Goal: Task Accomplishment & Management: Use online tool/utility

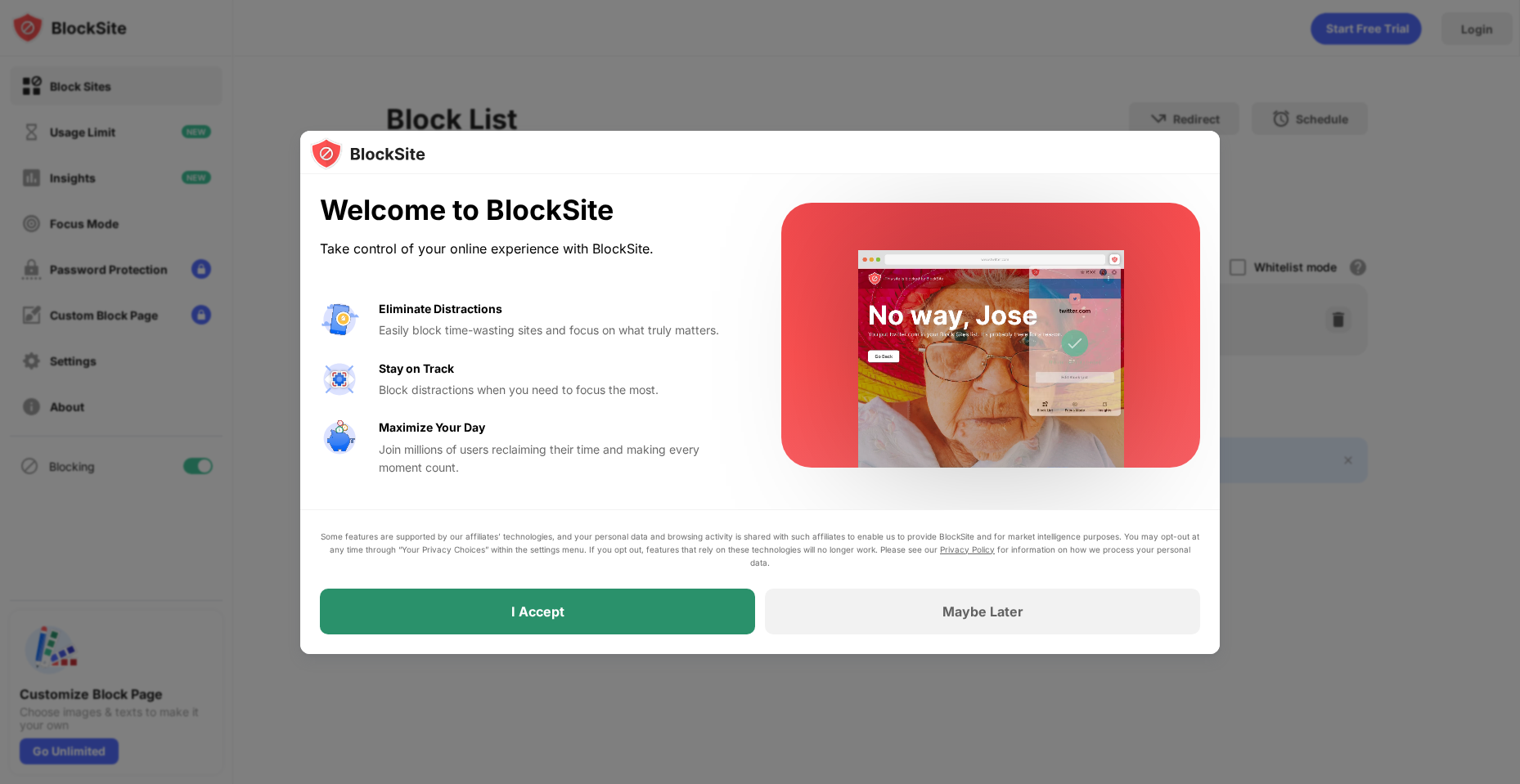
click at [533, 622] on div "I Accept" at bounding box center [537, 612] width 435 height 46
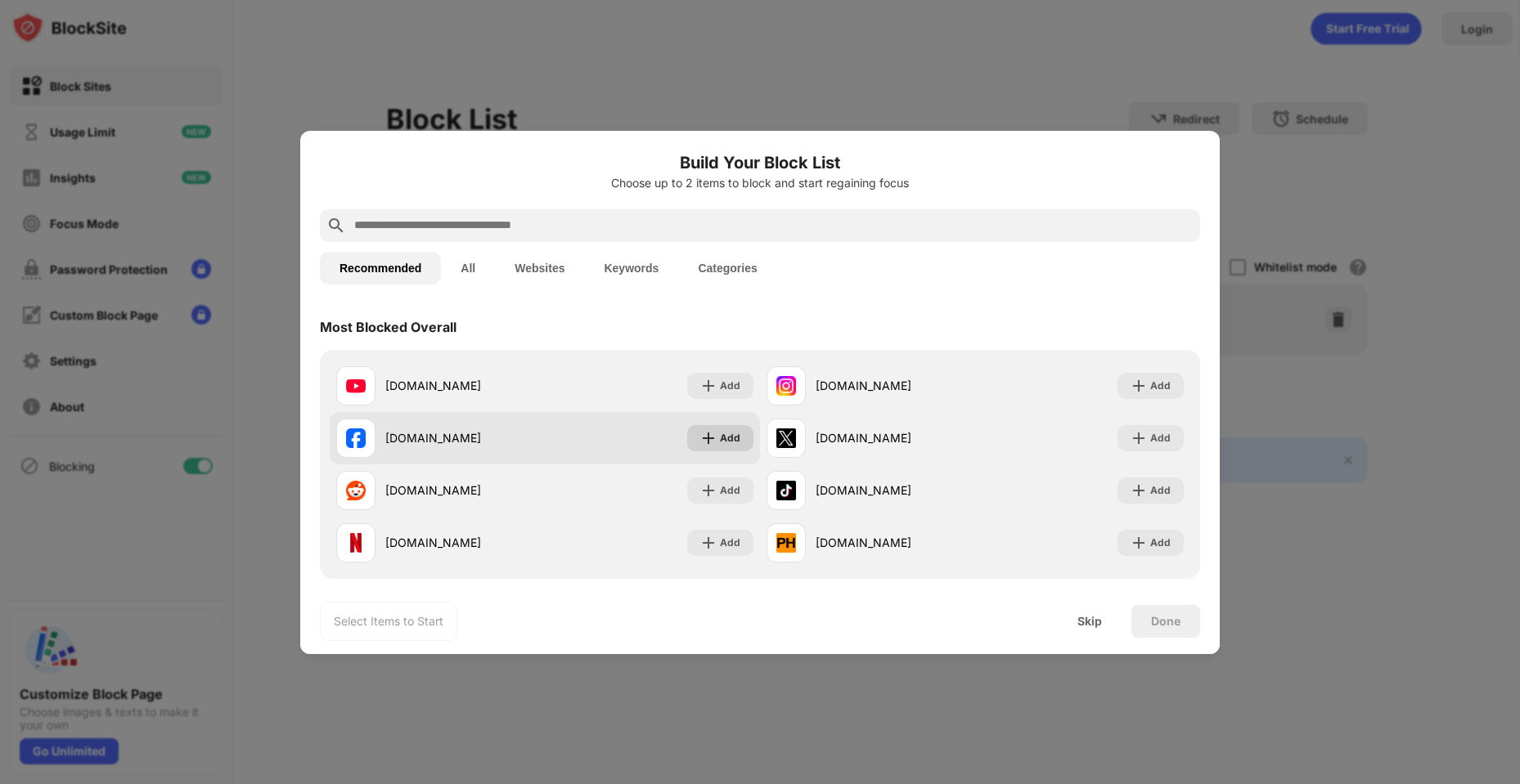
click at [702, 437] on img at bounding box center [708, 438] width 16 height 16
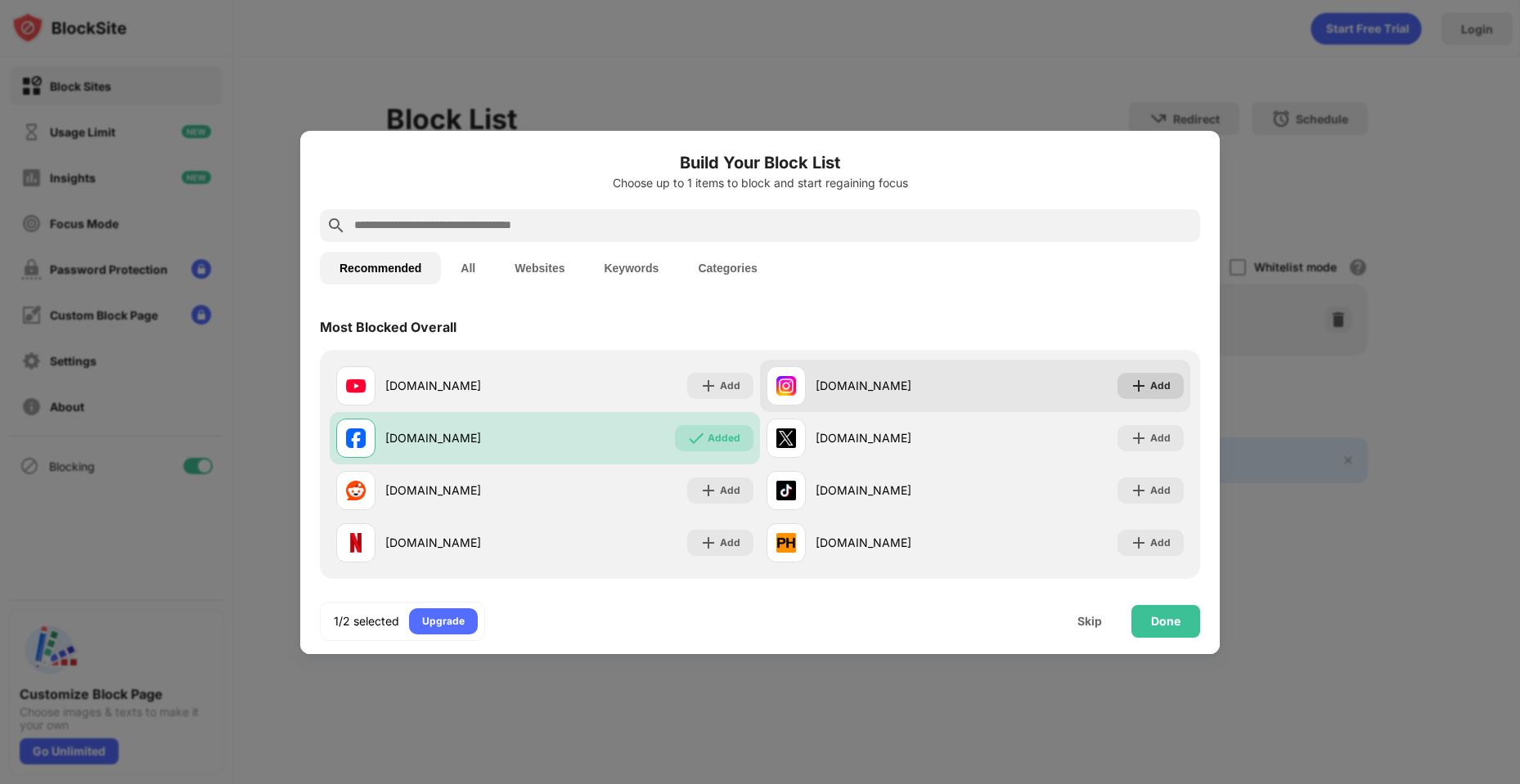
click at [1150, 384] on div "Add" at bounding box center [1160, 386] width 20 height 16
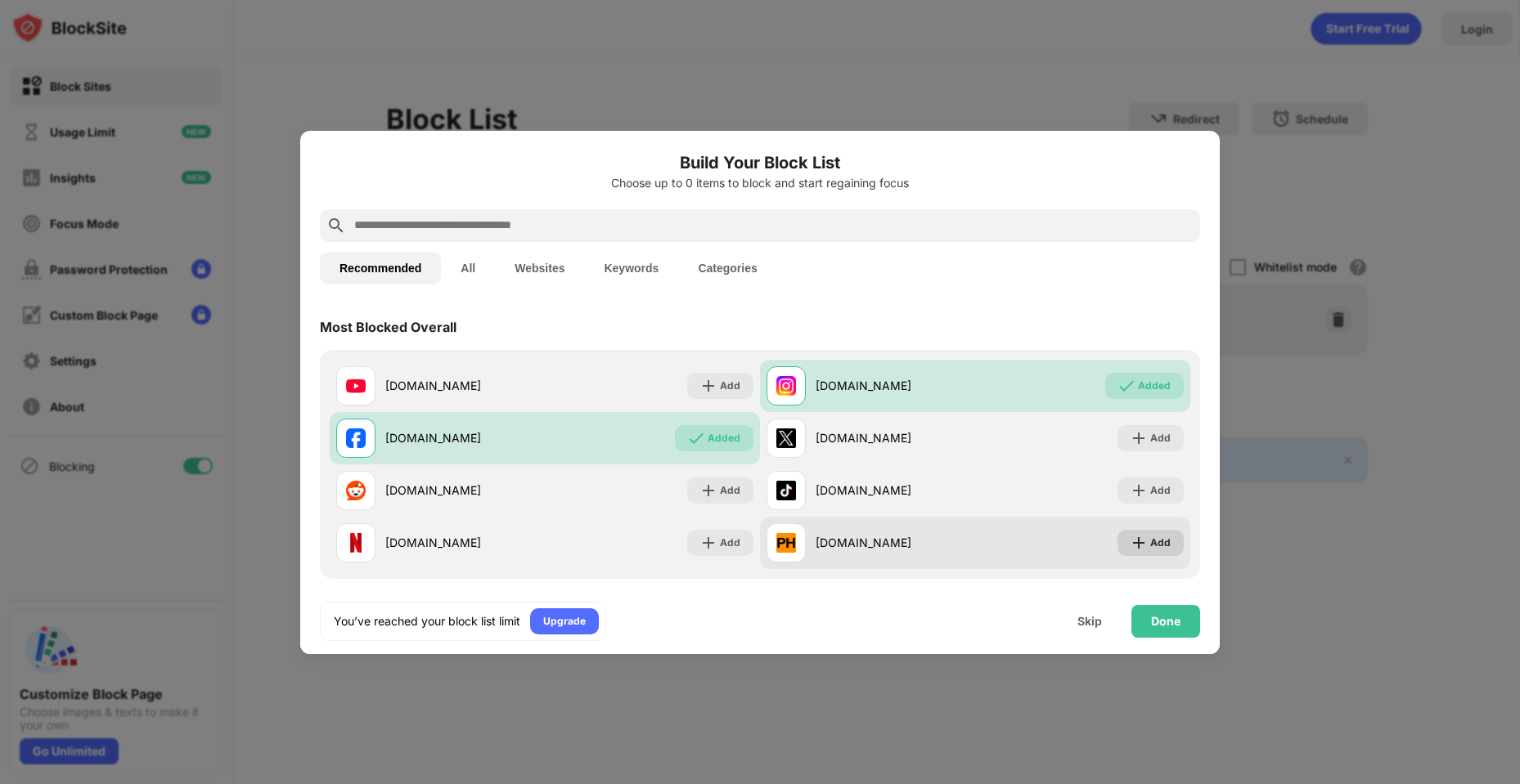
click at [1150, 548] on div "Add" at bounding box center [1160, 543] width 20 height 16
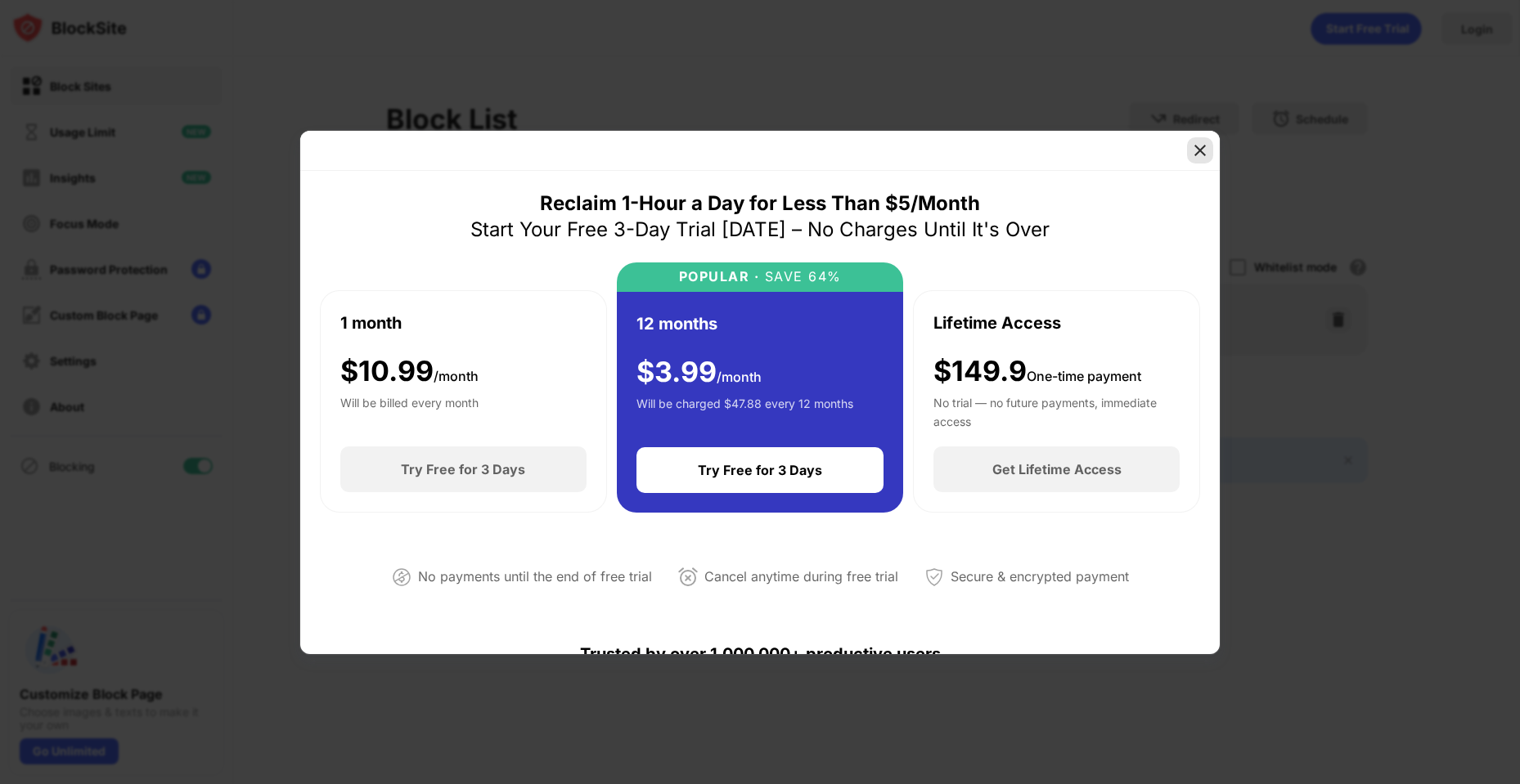
click at [1197, 150] on img at bounding box center [1200, 151] width 16 height 16
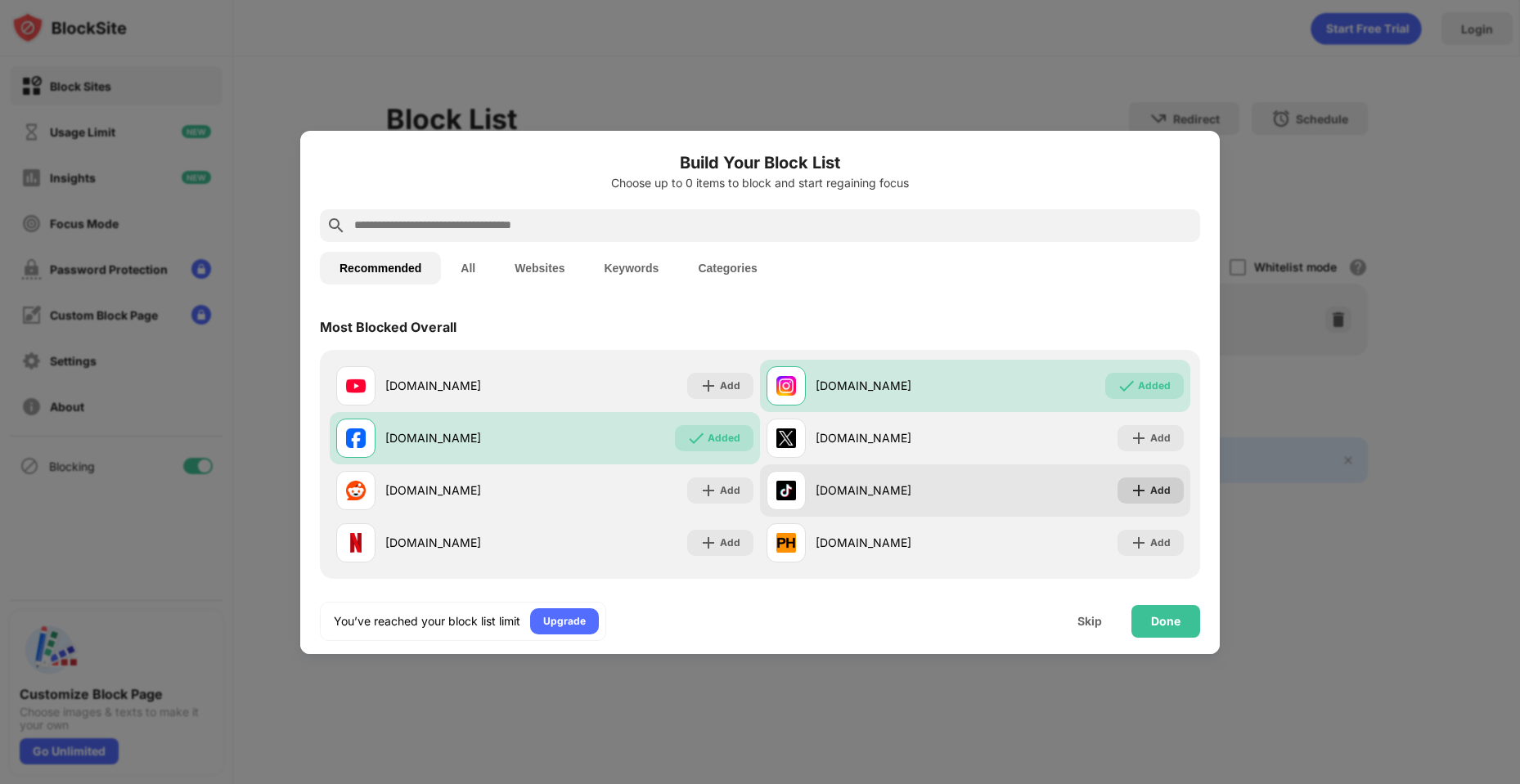
click at [1150, 496] on div "Add" at bounding box center [1160, 491] width 20 height 16
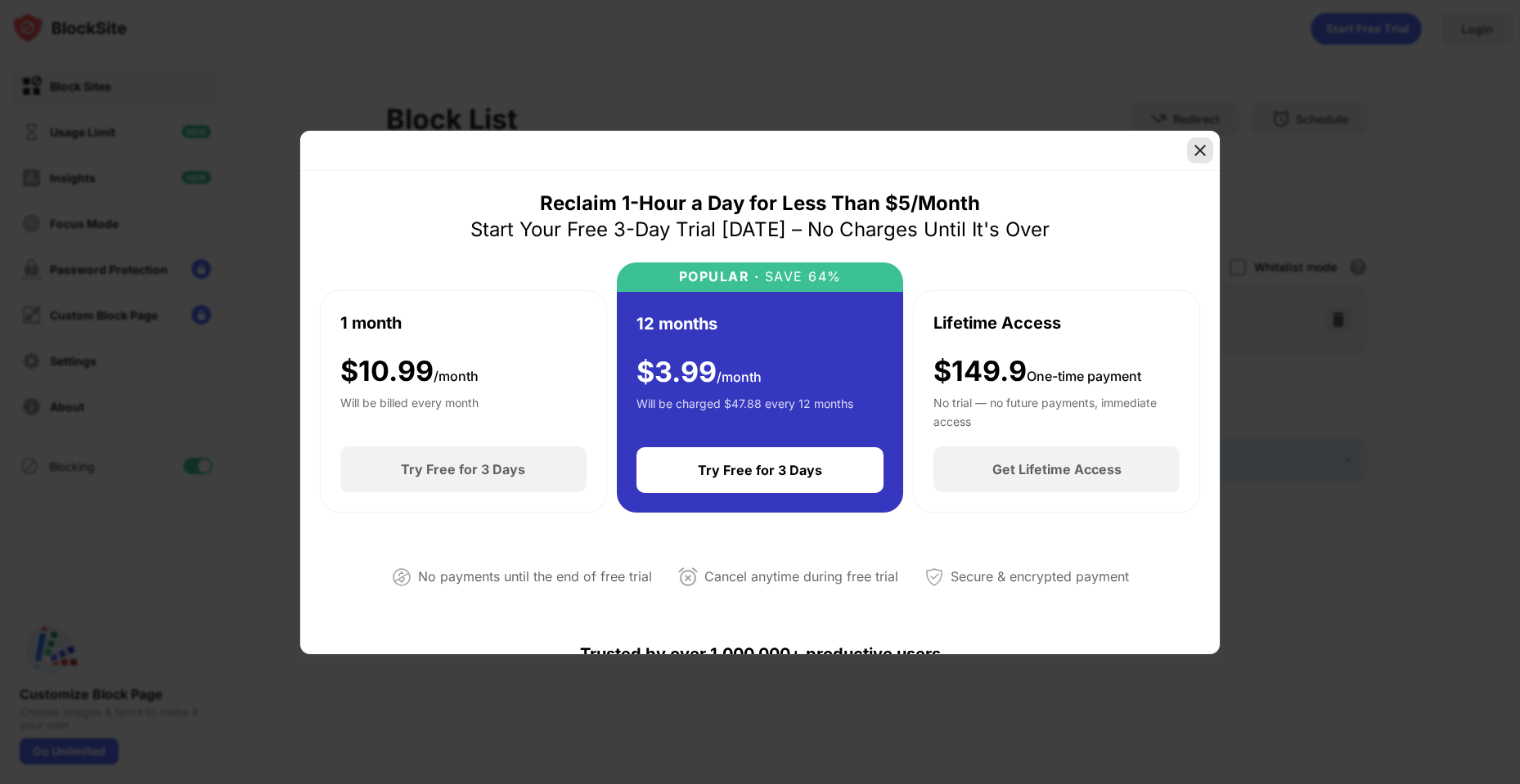
click at [1206, 151] on img at bounding box center [1200, 151] width 16 height 16
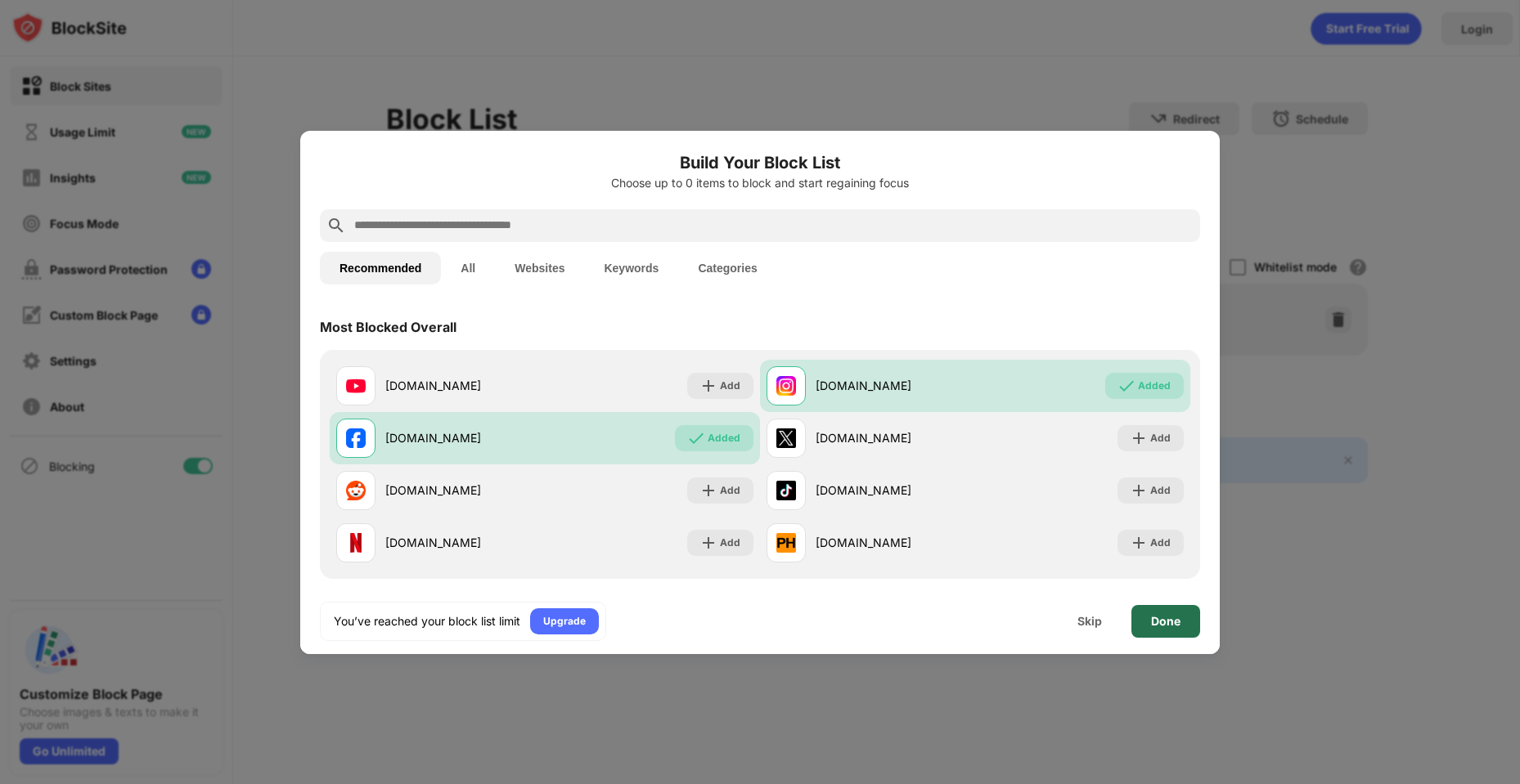
click at [1151, 625] on div "Done" at bounding box center [1166, 622] width 29 height 13
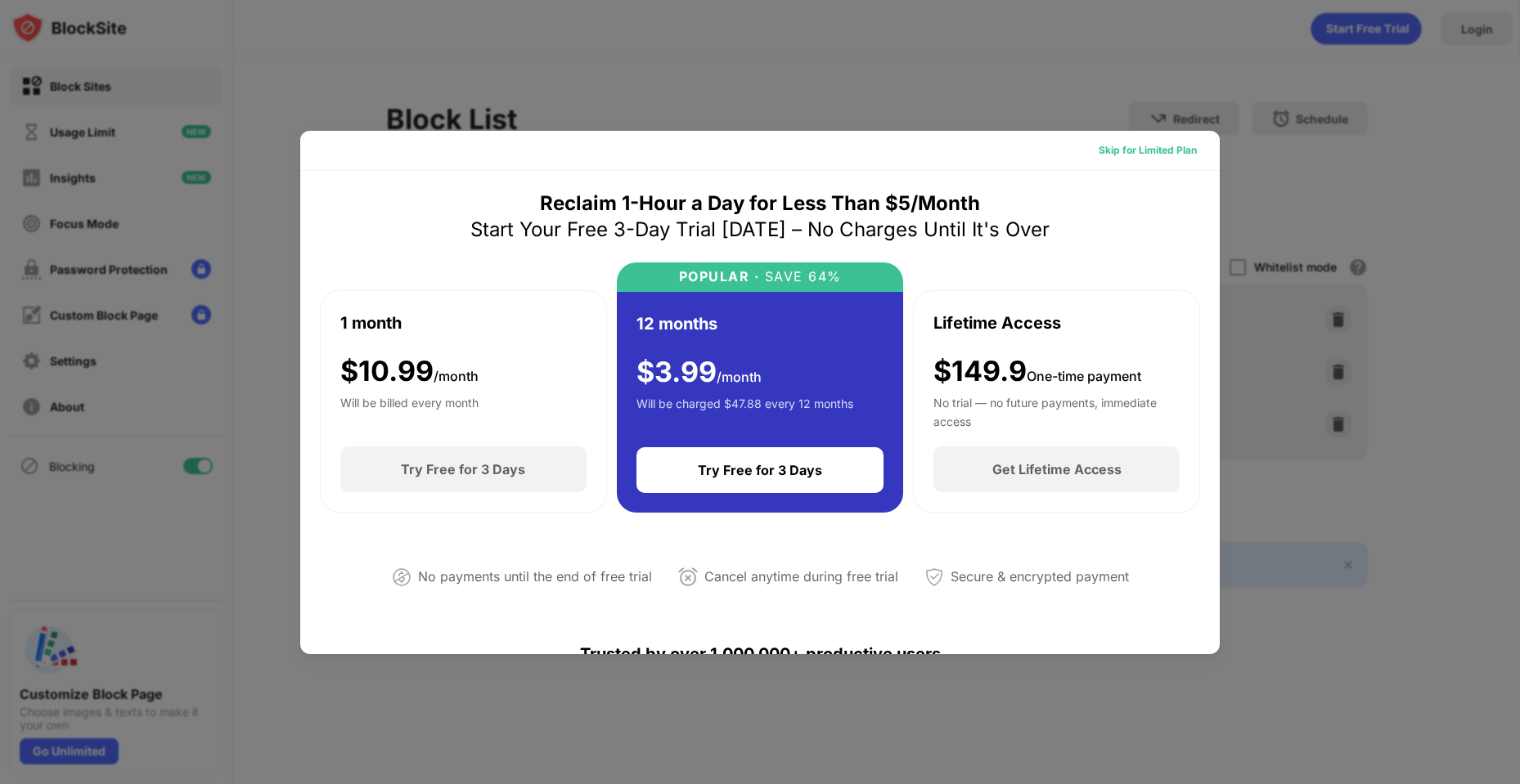
click at [1148, 153] on div "Skip for Limited Plan" at bounding box center [1148, 151] width 99 height 16
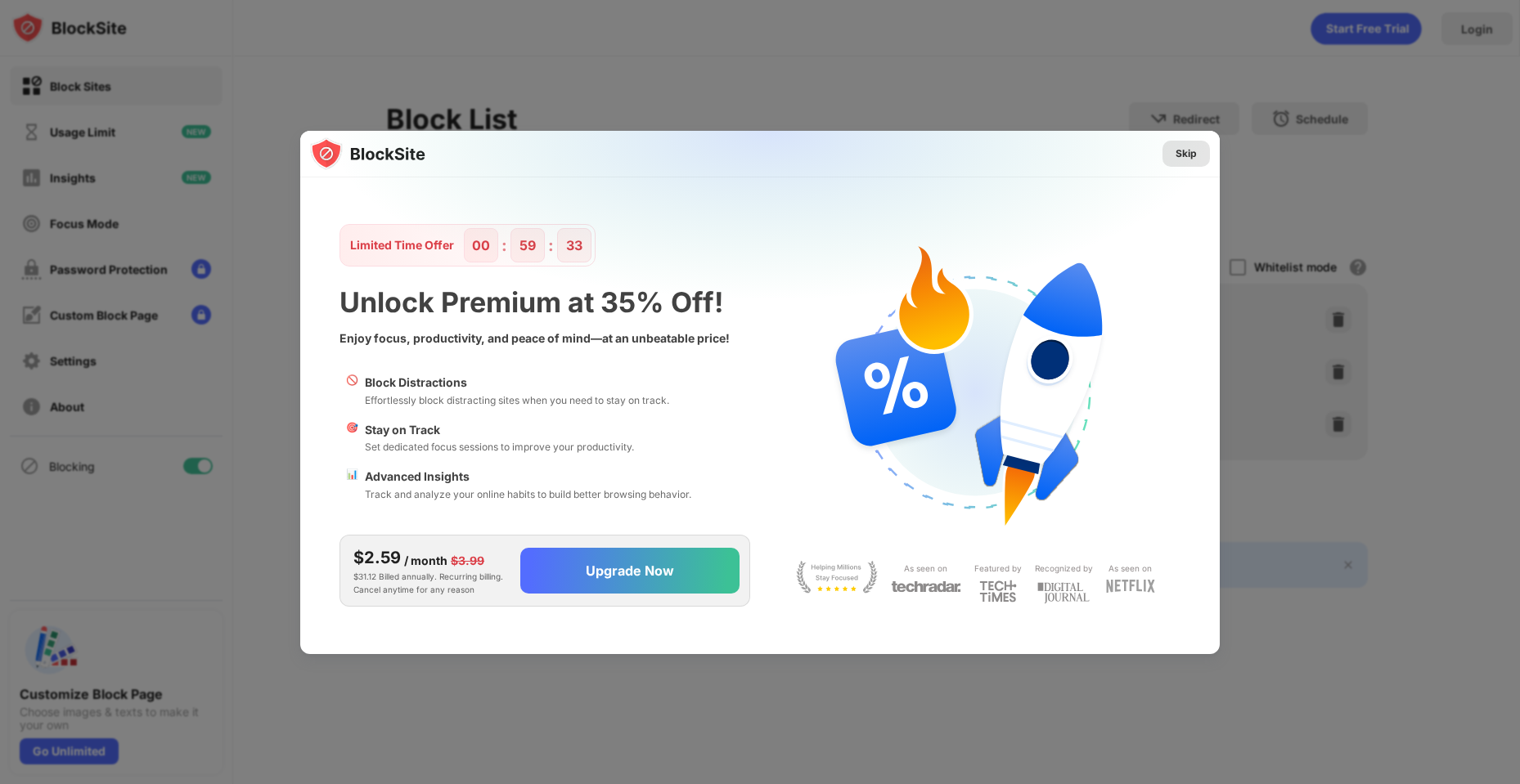
click at [1198, 153] on div "Skip" at bounding box center [1187, 153] width 47 height 26
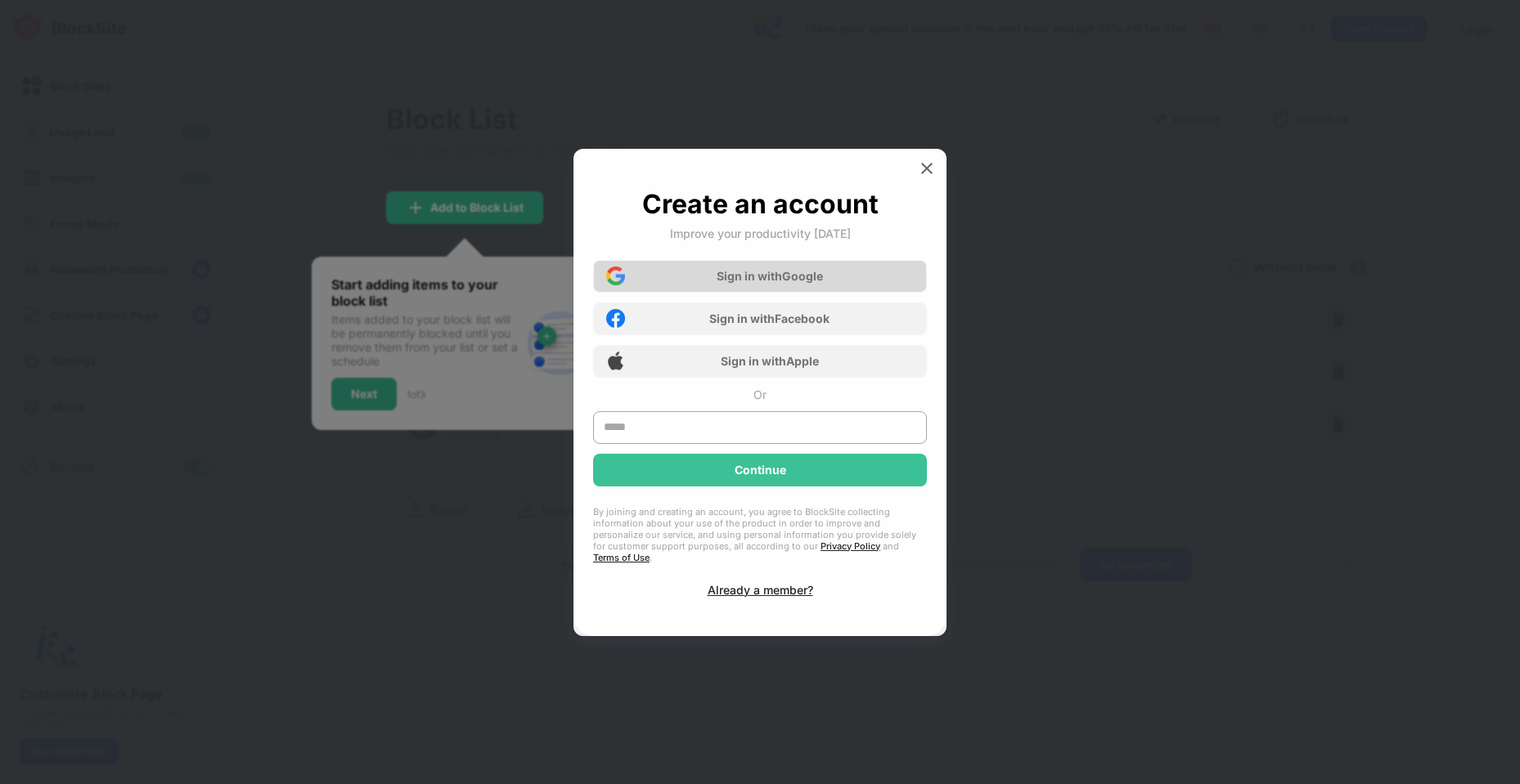
click at [760, 274] on div "Sign in with Google" at bounding box center [760, 277] width 334 height 33
click at [720, 430] on input "text" at bounding box center [760, 428] width 334 height 33
click at [793, 281] on div "Sign in with Google" at bounding box center [760, 277] width 334 height 33
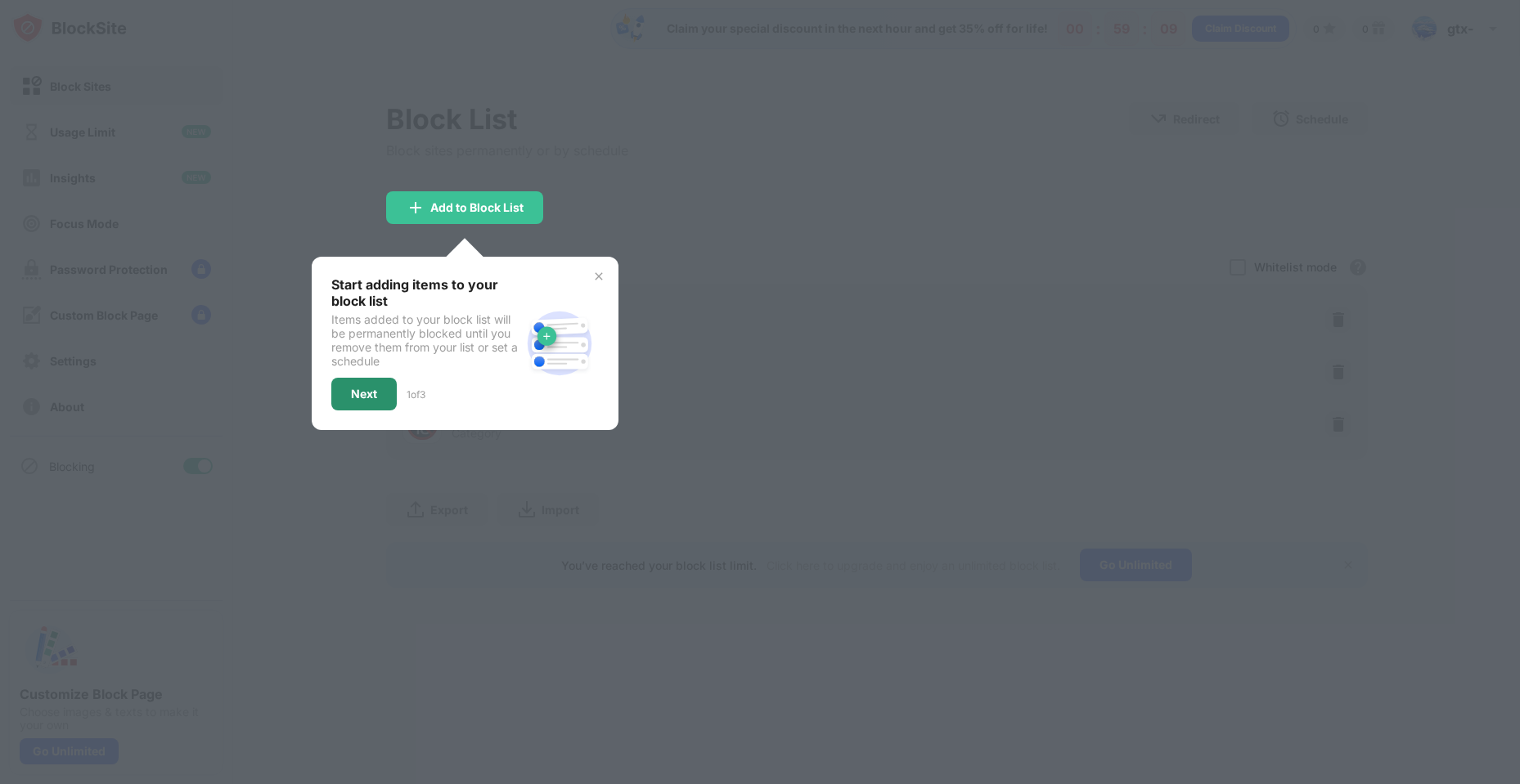
click at [368, 386] on div "Next" at bounding box center [364, 394] width 66 height 33
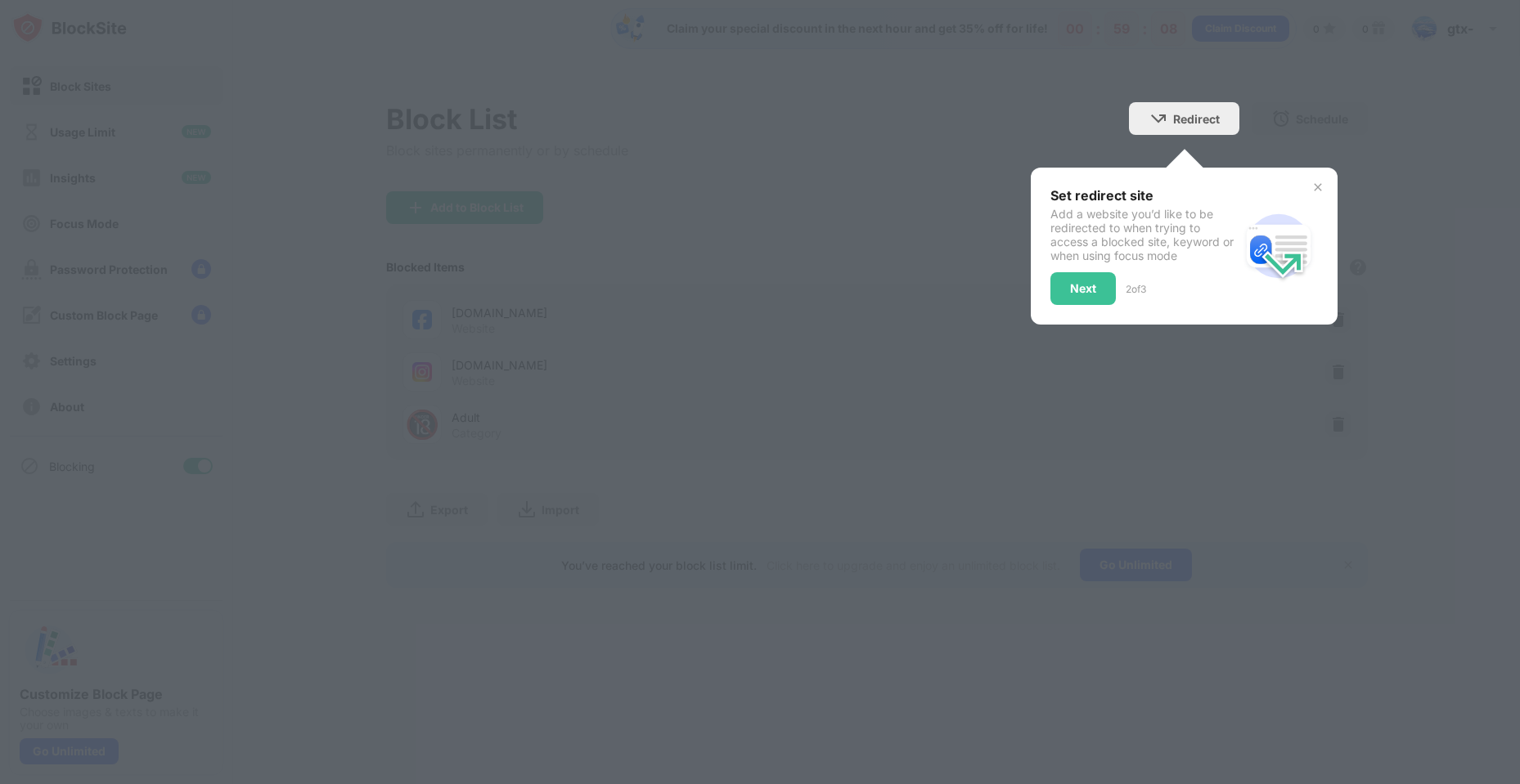
click at [1022, 298] on div at bounding box center [760, 392] width 1520 height 784
click at [1064, 287] on div "Next" at bounding box center [1084, 288] width 66 height 33
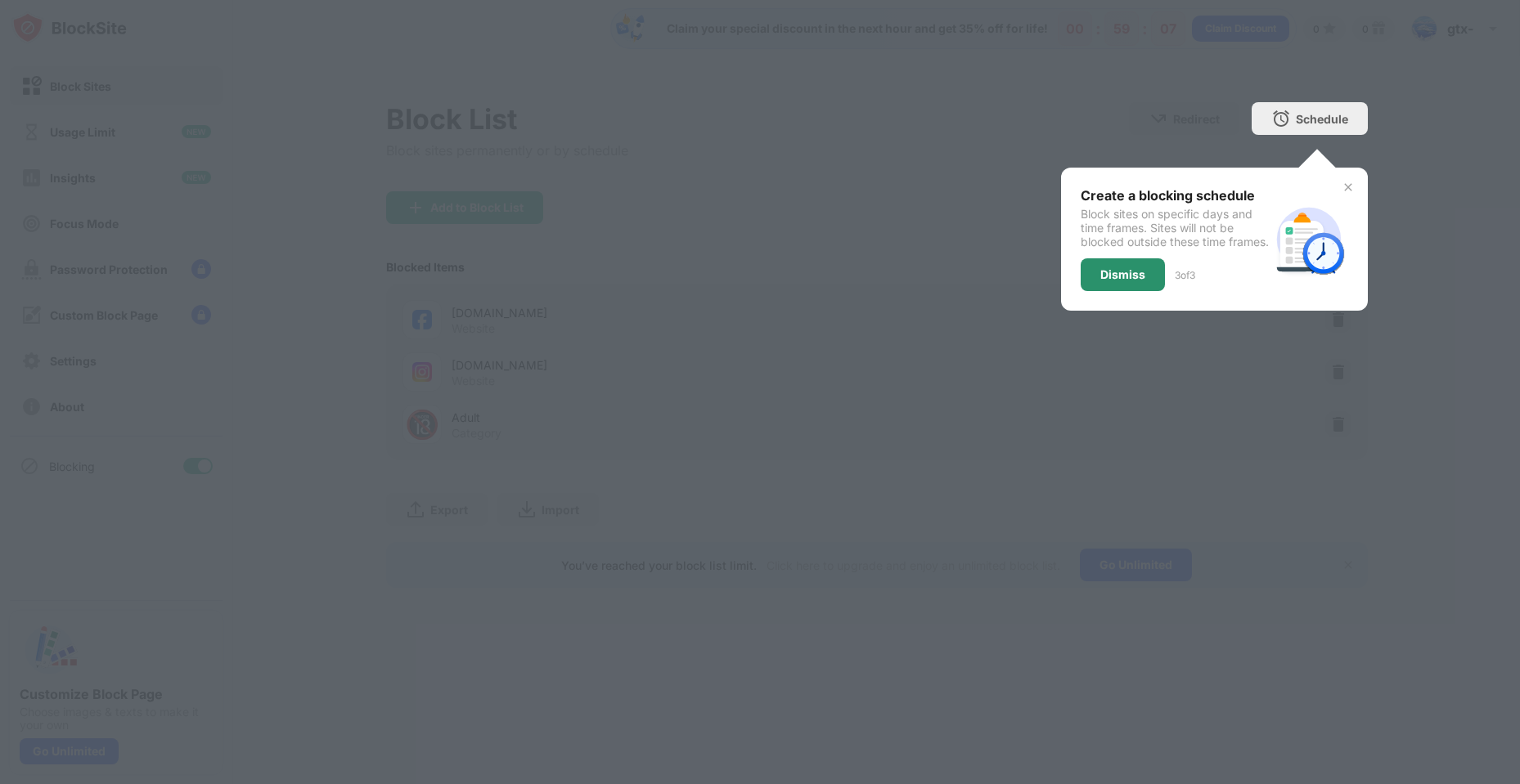
click at [1131, 281] on div "Dismiss" at bounding box center [1122, 275] width 45 height 13
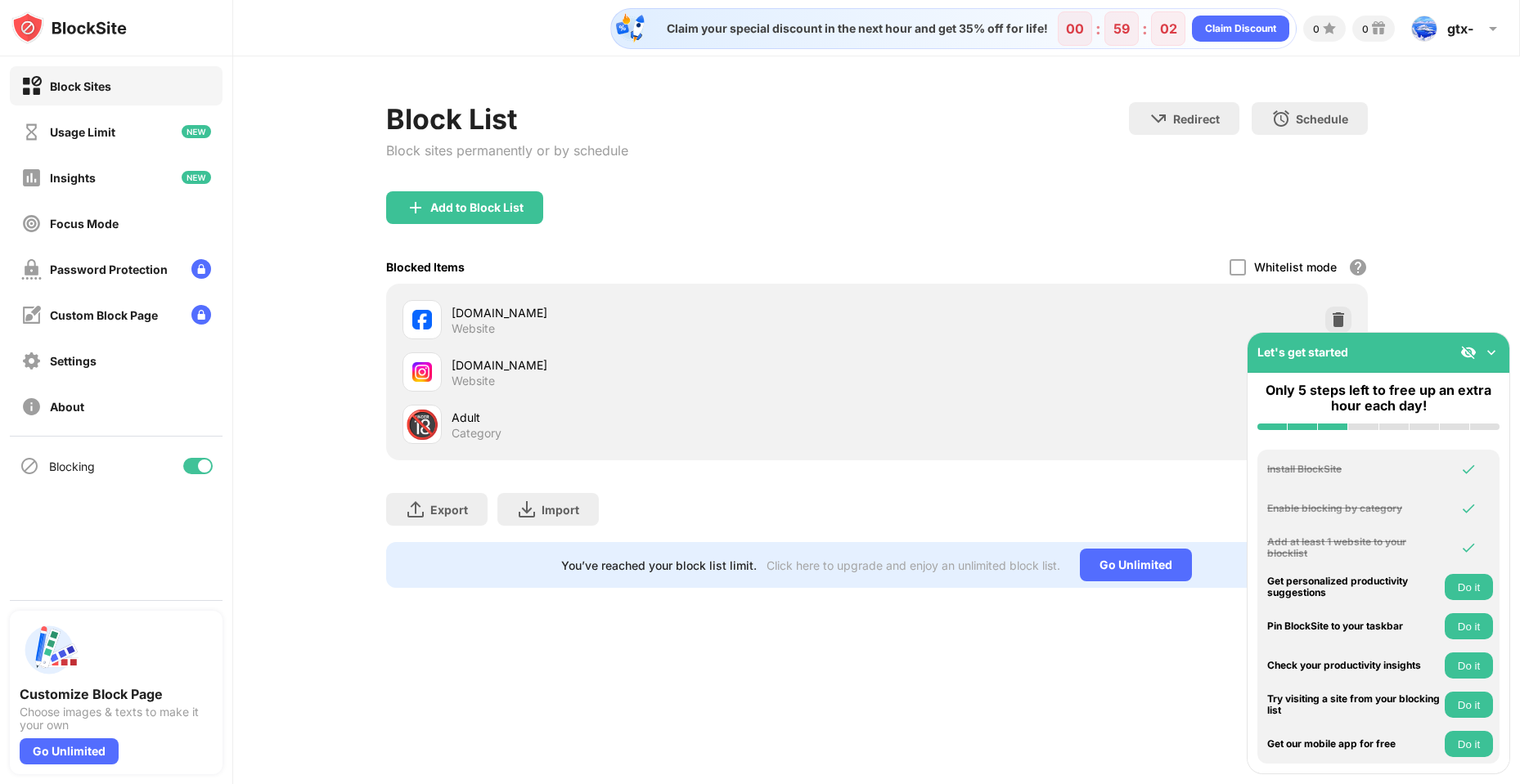
click at [1486, 350] on img at bounding box center [1492, 352] width 16 height 16
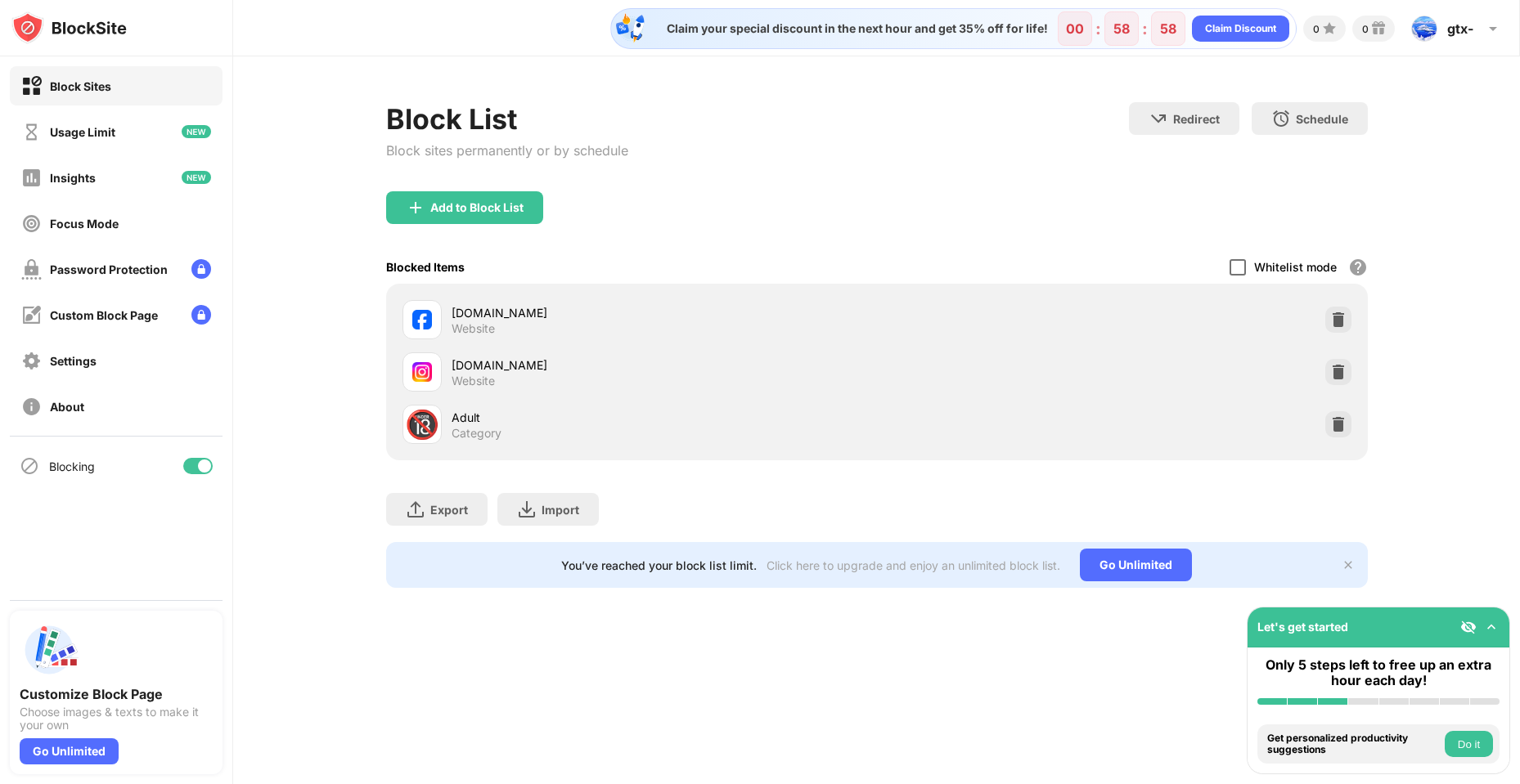
click at [1242, 269] on div at bounding box center [1238, 267] width 16 height 16
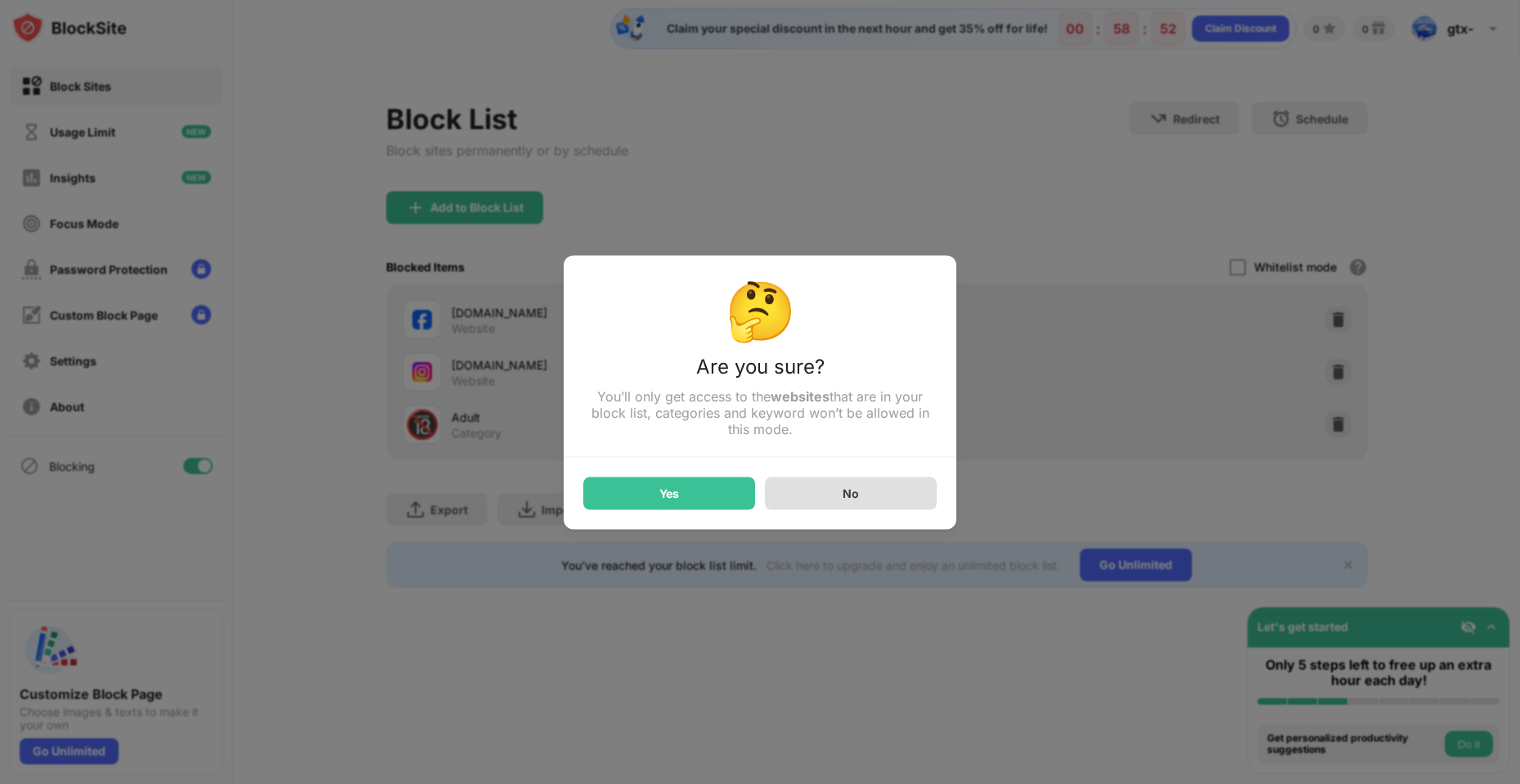
click at [886, 494] on div "No" at bounding box center [851, 493] width 172 height 33
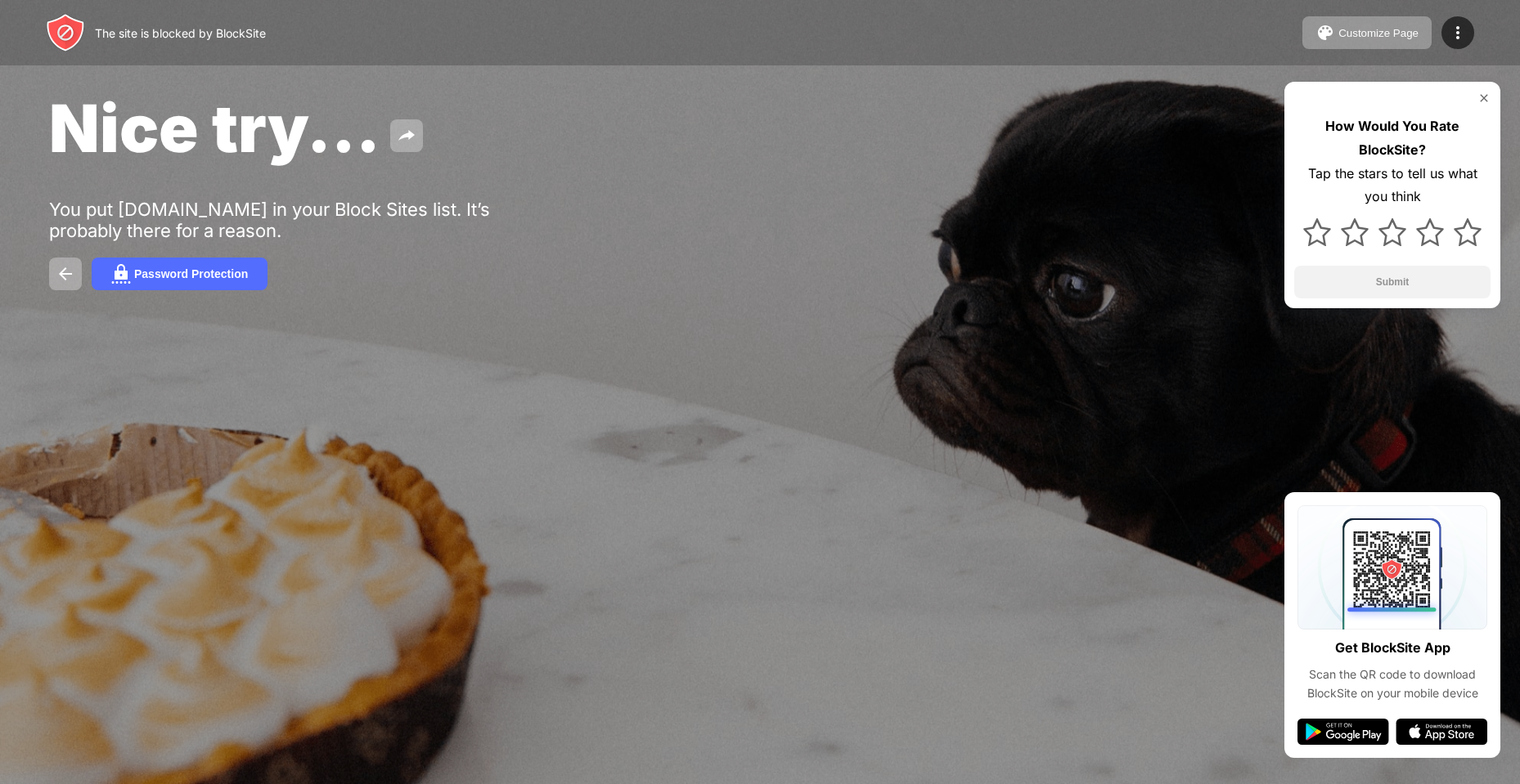
click at [1487, 102] on img at bounding box center [1484, 98] width 13 height 13
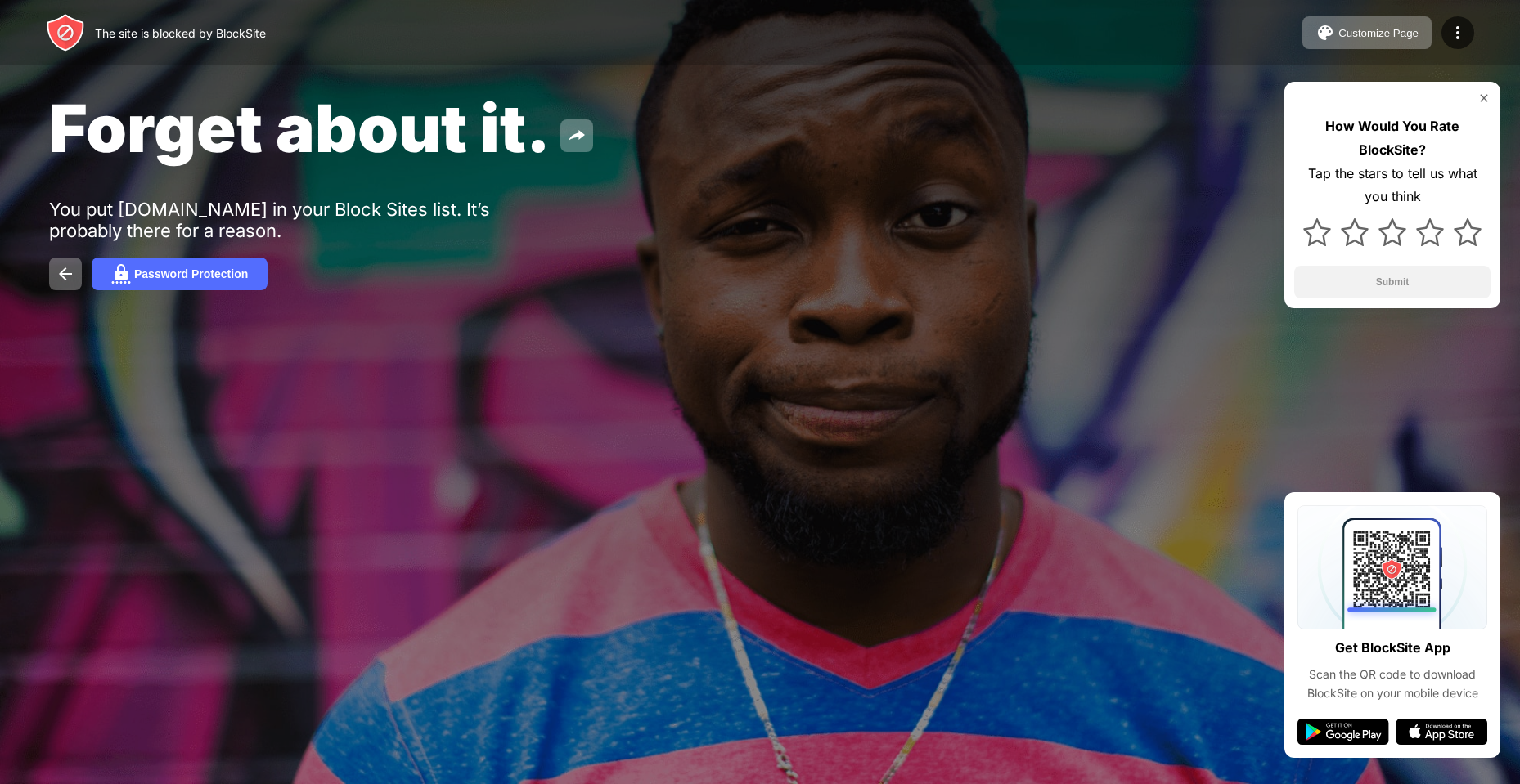
drag, startPoint x: 52, startPoint y: 138, endPoint x: 557, endPoint y: 172, distance: 506.1
click at [557, 172] on div "Forget about it. You put facebook.com in your Block Sites list. It’s probably t…" at bounding box center [760, 189] width 1520 height 379
drag, startPoint x: 90, startPoint y: 152, endPoint x: 485, endPoint y: 148, distance: 395.0
click at [485, 148] on span "Forget about it." at bounding box center [299, 128] width 501 height 79
click at [1483, 99] on img at bounding box center [1484, 98] width 13 height 13
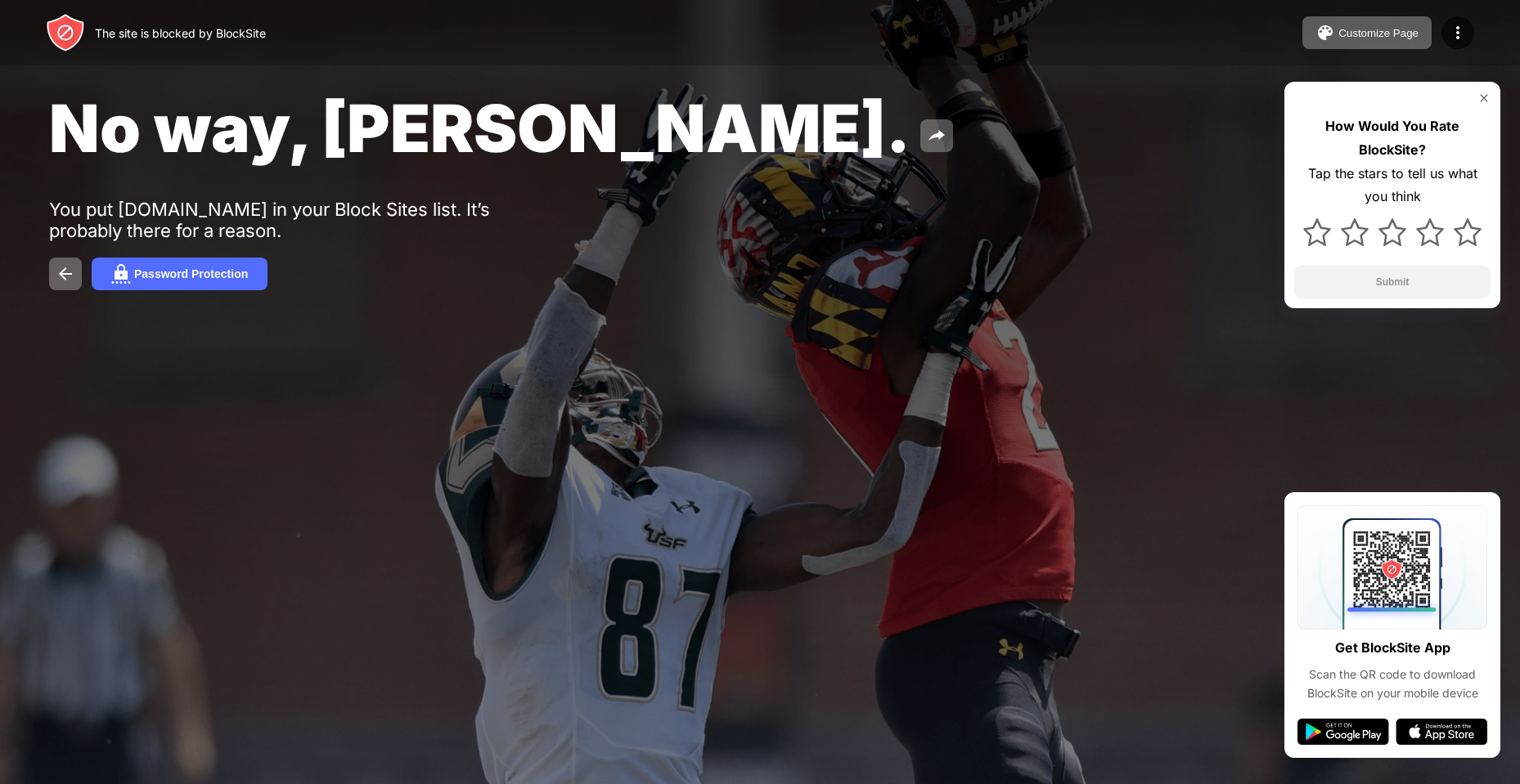
drag, startPoint x: 75, startPoint y: 140, endPoint x: 459, endPoint y: 130, distance: 384.1
click at [459, 130] on span "No way, [PERSON_NAME]." at bounding box center [480, 128] width 862 height 79
drag, startPoint x: 485, startPoint y: 136, endPoint x: 126, endPoint y: 122, distance: 359.3
click at [126, 122] on span "No way, [PERSON_NAME]." at bounding box center [480, 128] width 862 height 79
drag, startPoint x: 56, startPoint y: 122, endPoint x: 320, endPoint y: 140, distance: 264.6
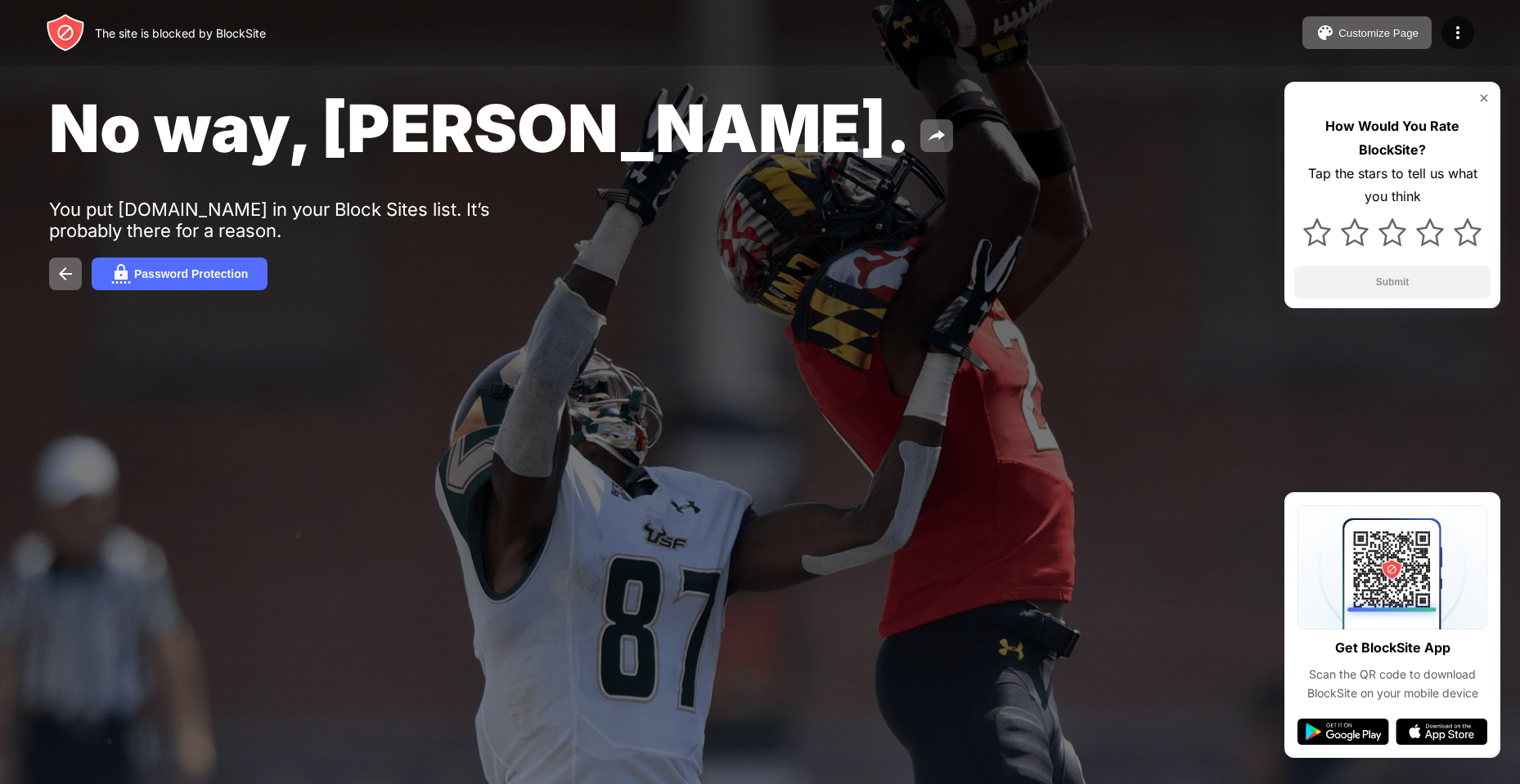
click at [242, 134] on span "No way, [PERSON_NAME]." at bounding box center [480, 128] width 862 height 79
drag, startPoint x: 89, startPoint y: 134, endPoint x: 254, endPoint y: 130, distance: 165.0
click at [254, 130] on span "No way, [PERSON_NAME]." at bounding box center [480, 128] width 862 height 79
drag, startPoint x: 331, startPoint y: 141, endPoint x: 444, endPoint y: 135, distance: 113.2
click at [438, 137] on span "No way, Jose." at bounding box center [480, 128] width 862 height 79
